Goal: Navigation & Orientation: Find specific page/section

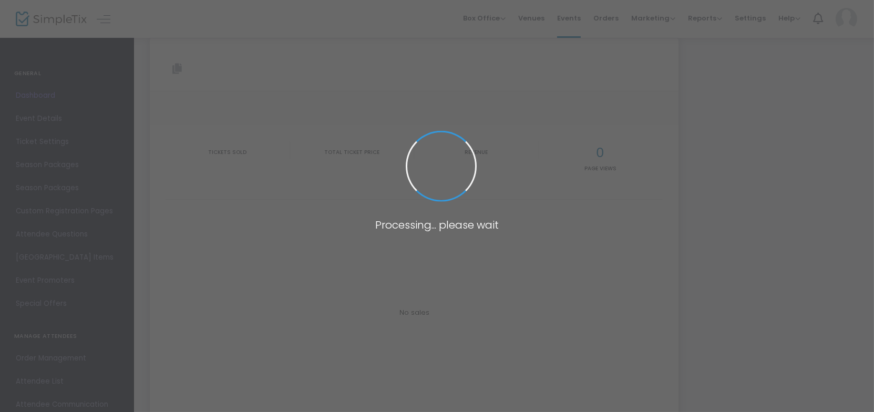
scroll to position [25, 0]
type input "[URL][DOMAIN_NAME]"
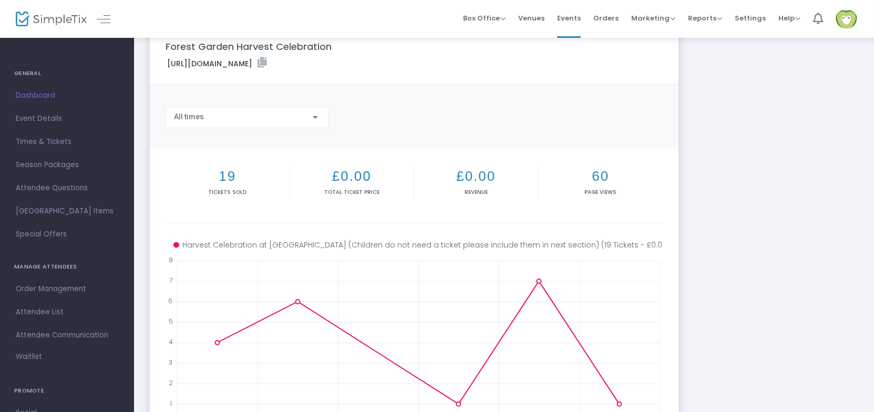
scroll to position [0, 0]
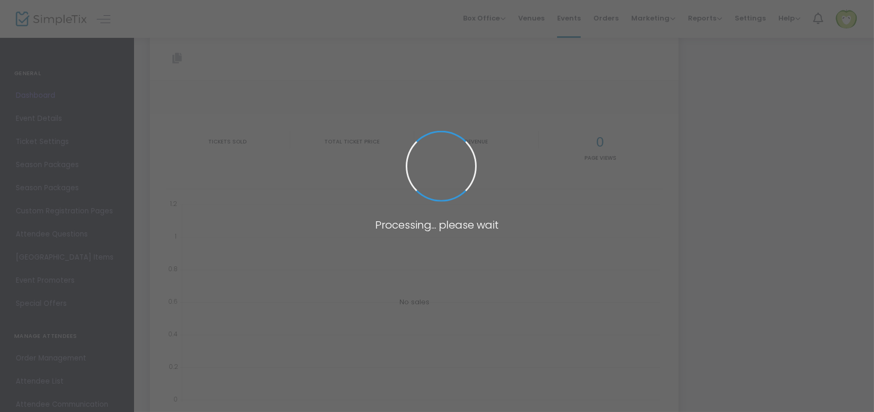
type input "[URL][DOMAIN_NAME]"
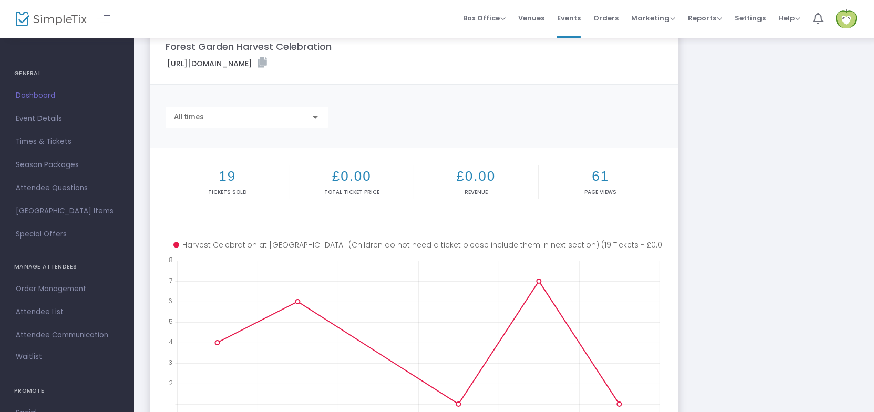
click at [35, 92] on span "Dashboard" at bounding box center [67, 96] width 103 height 14
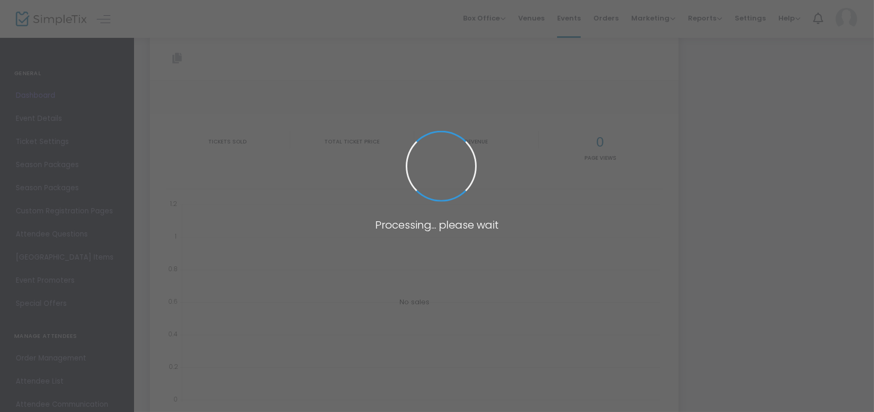
type input "[URL][DOMAIN_NAME]"
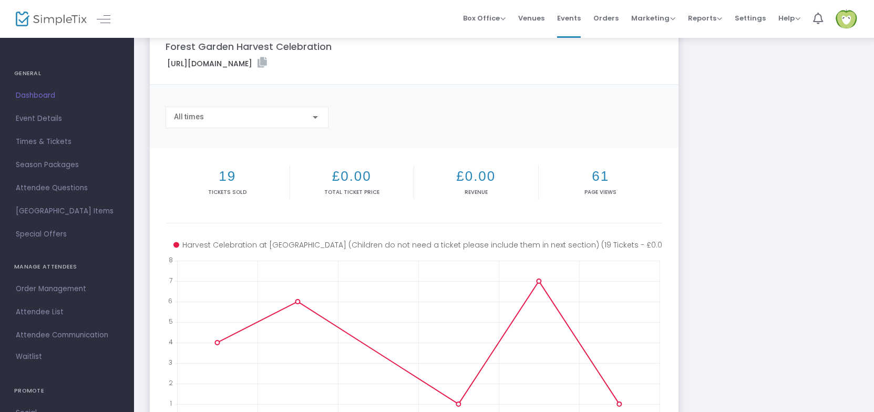
click at [50, 20] on img at bounding box center [51, 19] width 71 height 15
